Goal: Task Accomplishment & Management: Manage account settings

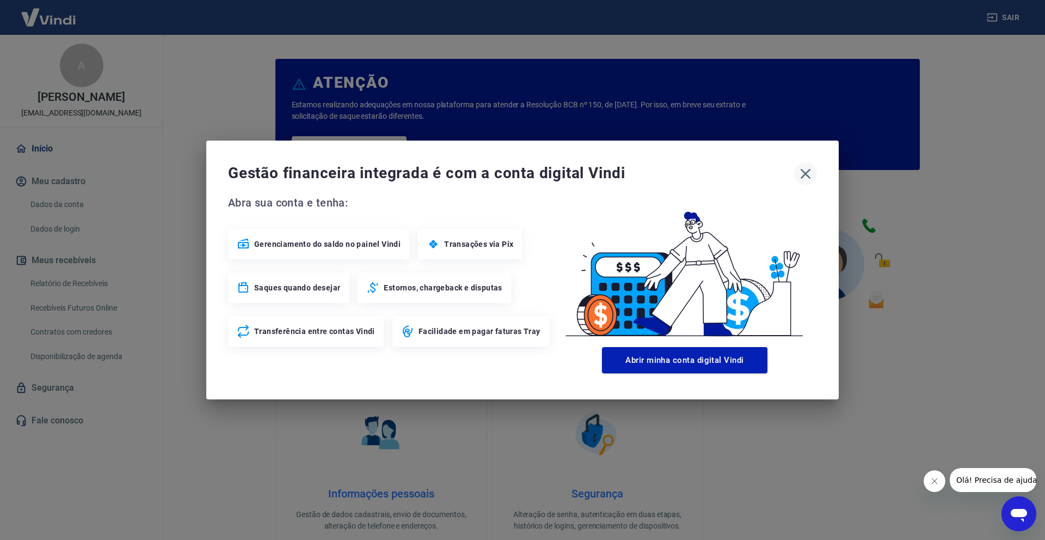
click at [803, 170] on icon "button" at bounding box center [805, 173] width 17 height 17
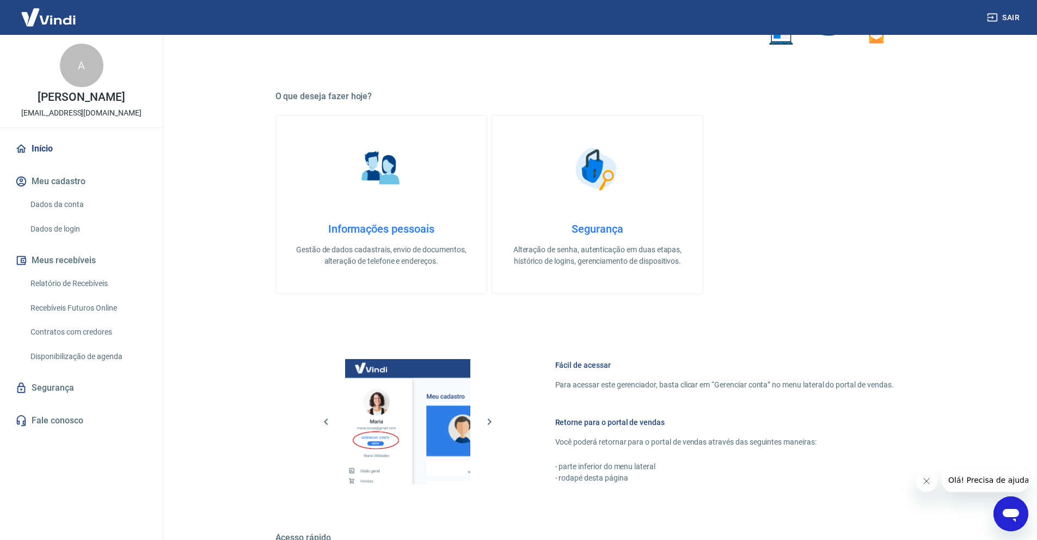
scroll to position [272, 0]
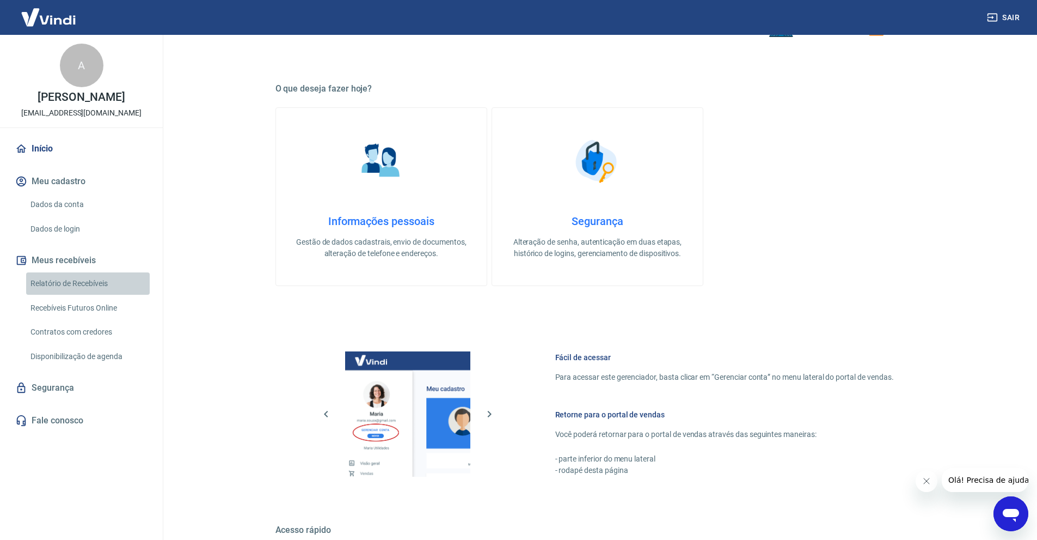
click at [78, 293] on link "Relatório de Recebíveis" at bounding box center [88, 283] width 124 height 22
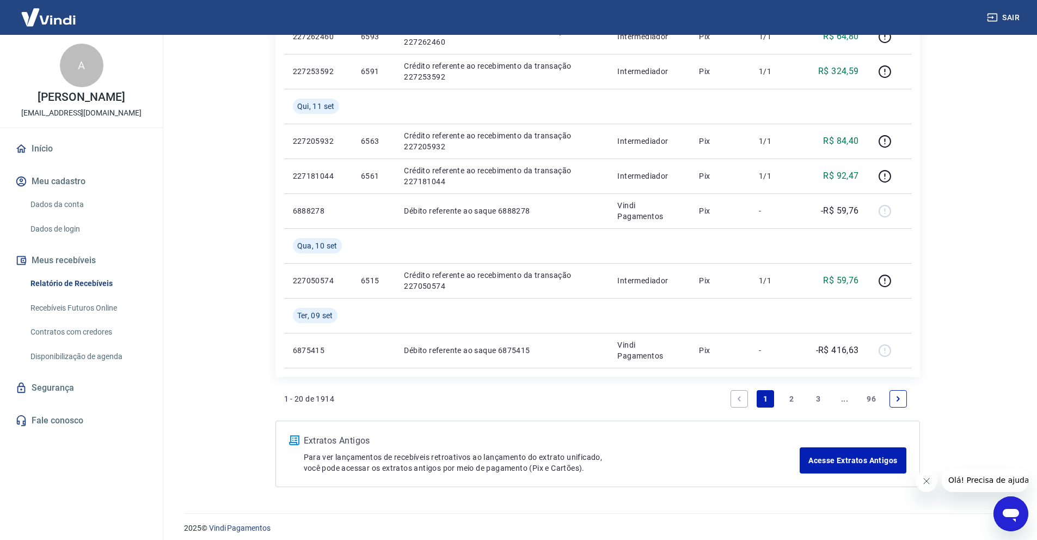
scroll to position [838, 0]
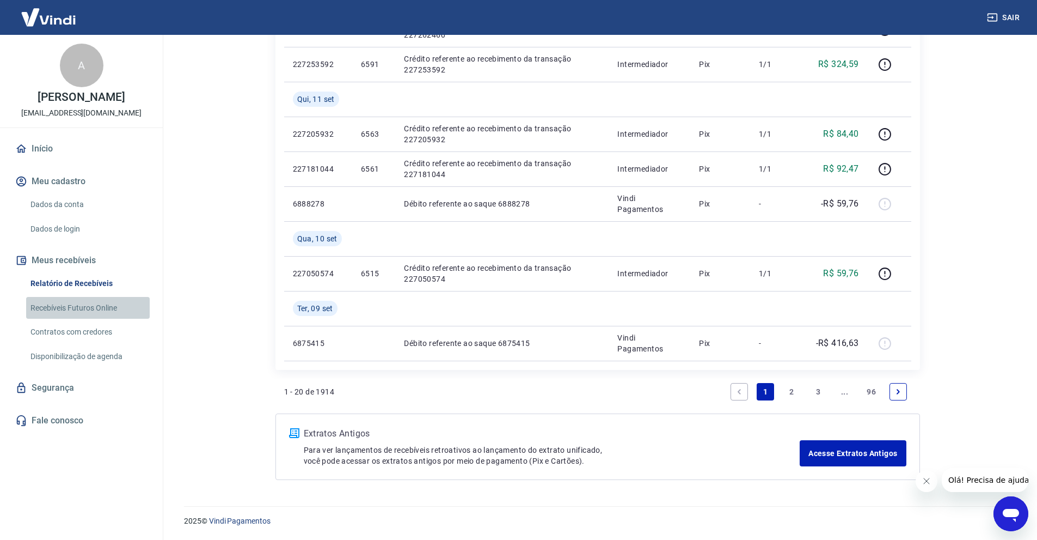
click at [91, 317] on link "Recebíveis Futuros Online" at bounding box center [88, 308] width 124 height 22
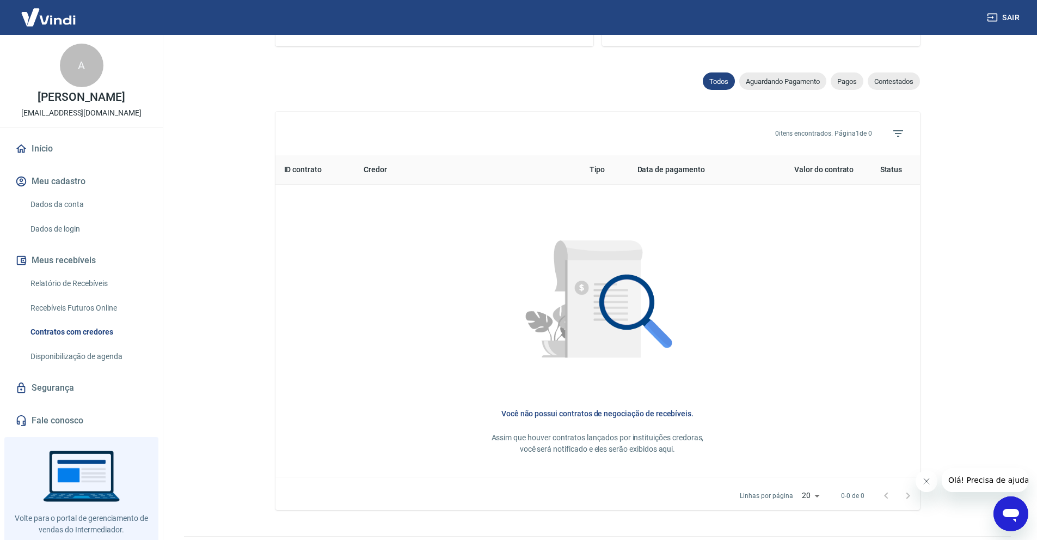
scroll to position [361, 0]
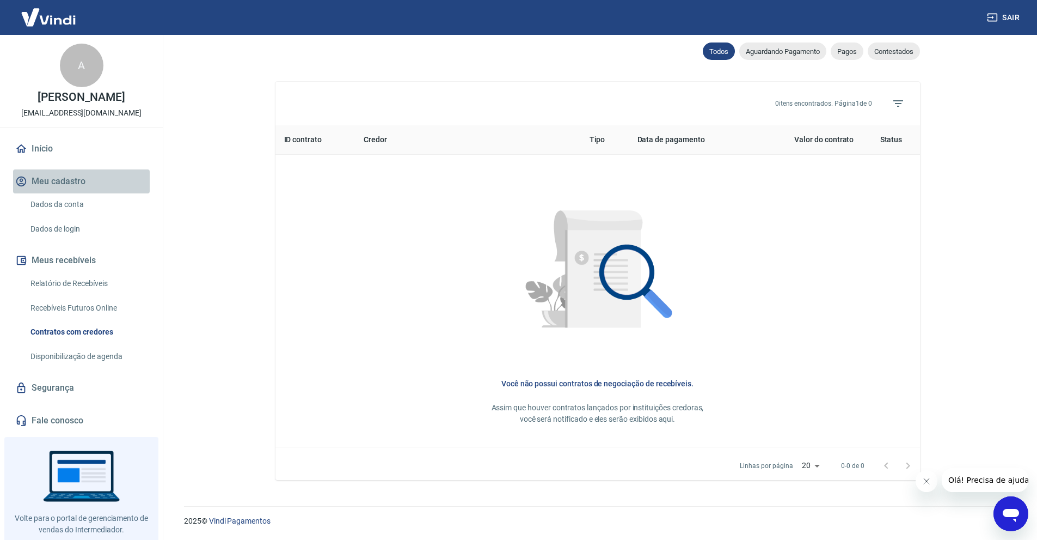
click at [83, 193] on button "Meu cadastro" at bounding box center [81, 181] width 137 height 24
click at [85, 216] on link "Dados da conta" at bounding box center [88, 204] width 124 height 22
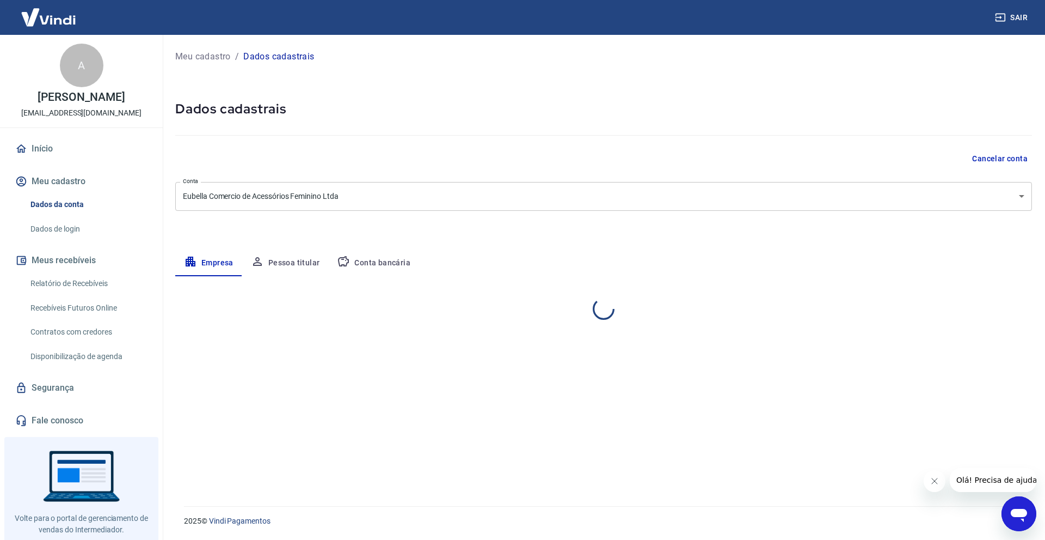
select select "SP"
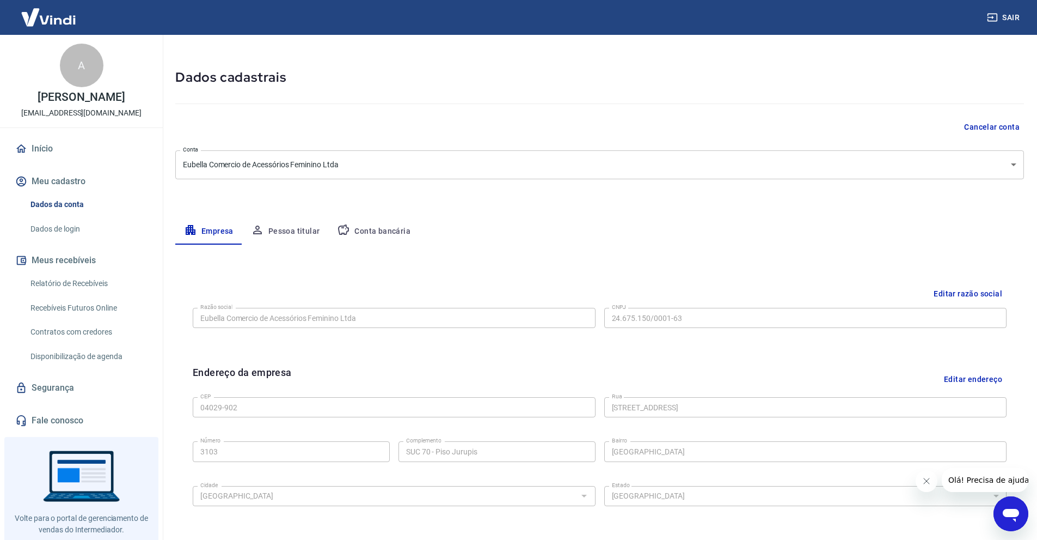
scroll to position [54, 0]
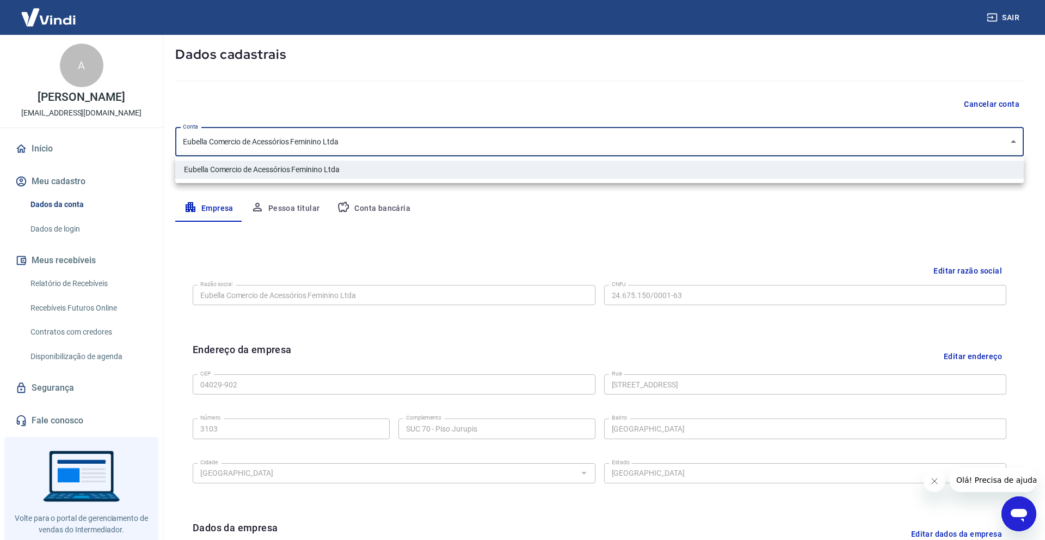
click at [1016, 143] on body "Sair A [PERSON_NAME] [EMAIL_ADDRESS][DOMAIN_NAME] Início Meu cadastro Dados da …" at bounding box center [522, 216] width 1045 height 540
click at [707, 214] on div at bounding box center [522, 270] width 1045 height 540
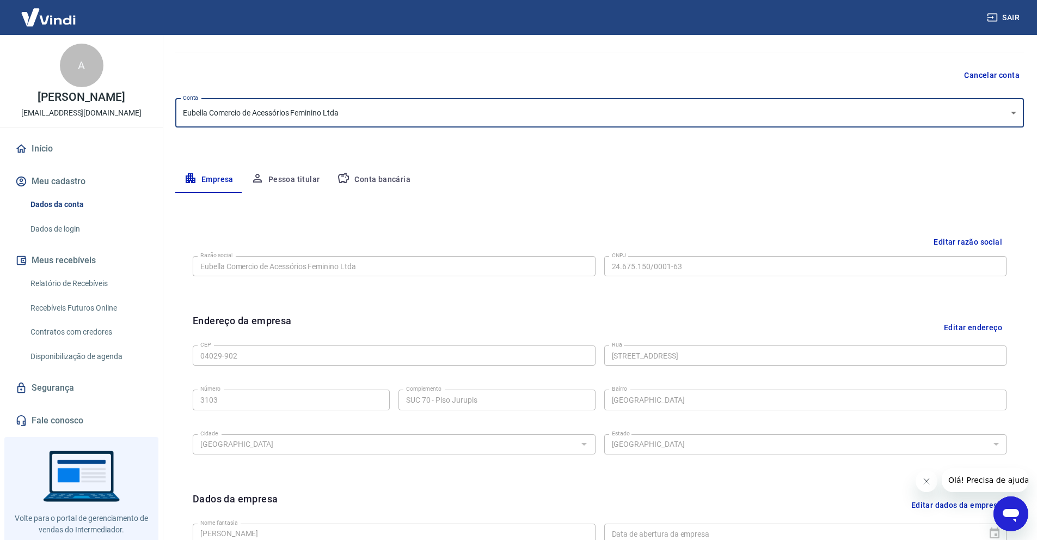
scroll to position [109, 0]
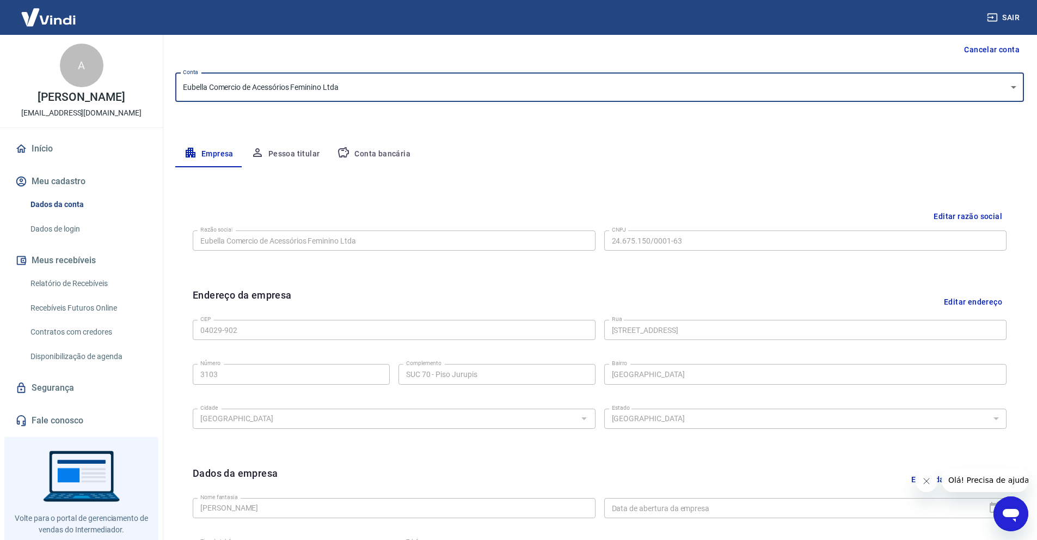
click at [362, 156] on button "Conta bancária" at bounding box center [373, 154] width 91 height 26
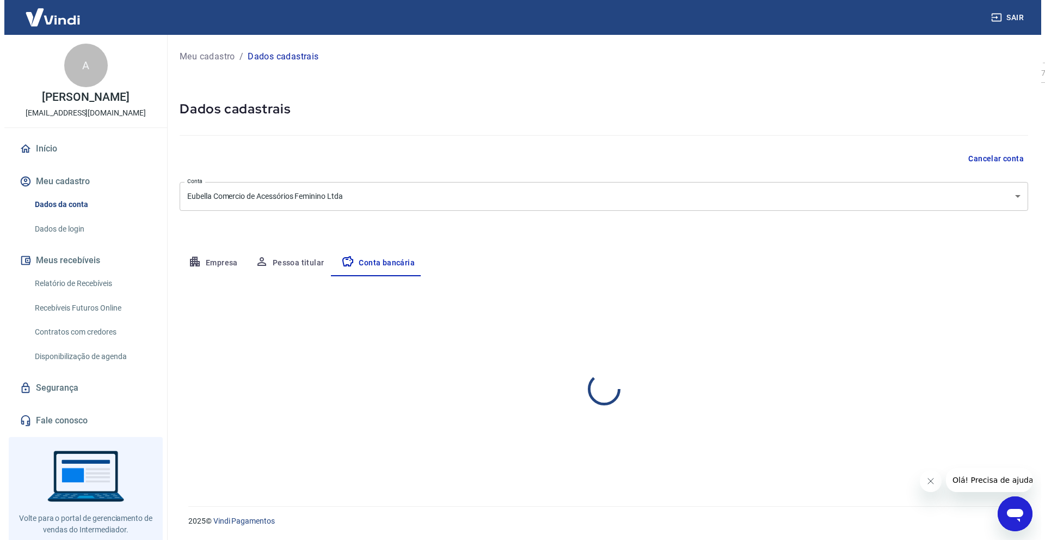
scroll to position [0, 0]
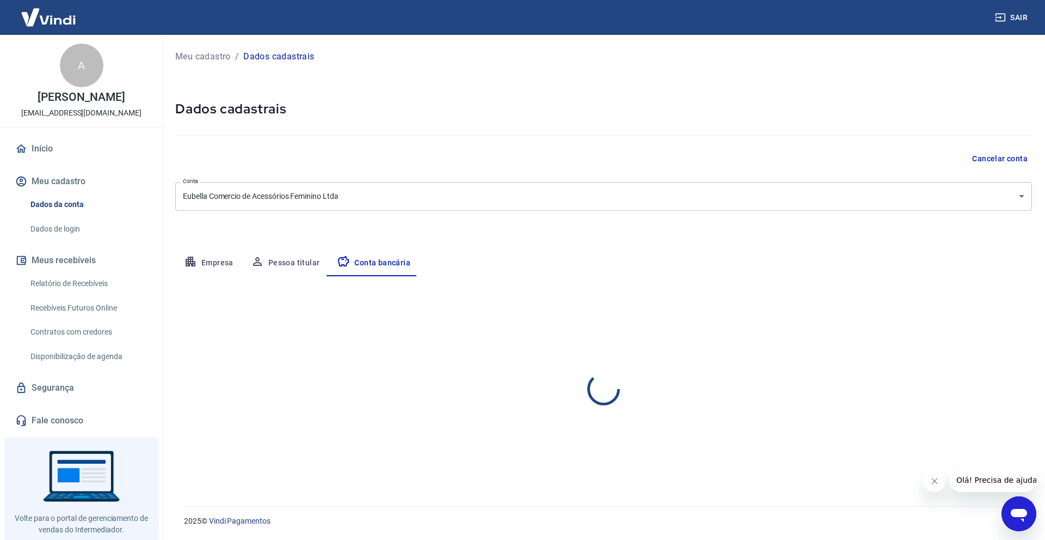
select select "1"
